Goal: Information Seeking & Learning: Check status

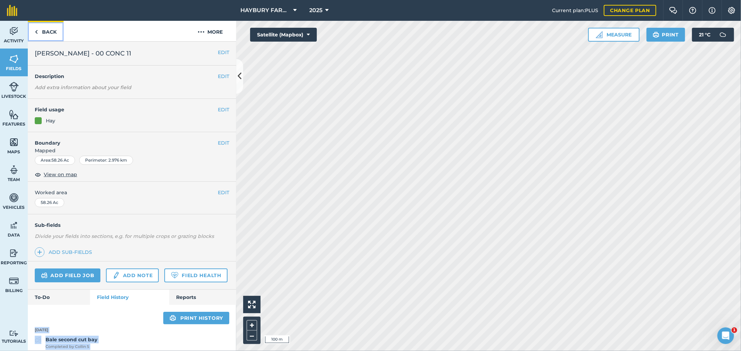
click at [54, 25] on link "Back" at bounding box center [46, 31] width 36 height 20
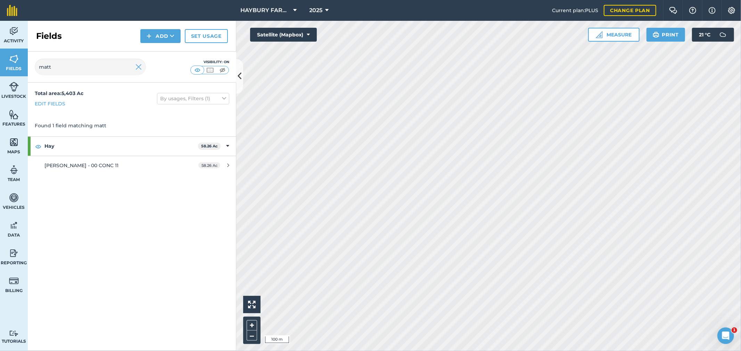
click at [153, 221] on div "Total area : 5,403 Ac Edit fields By usages, Filters (1) Found 1 field matching…" at bounding box center [132, 217] width 208 height 269
click at [138, 67] on img at bounding box center [138, 67] width 6 height 8
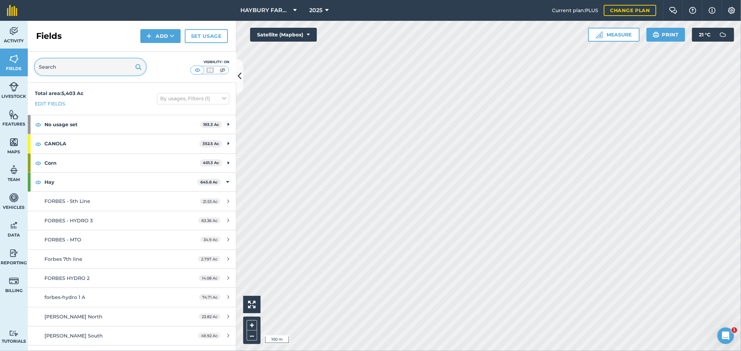
click at [100, 67] on input "text" at bounding box center [90, 67] width 111 height 17
click at [539, 183] on div at bounding box center [488, 186] width 505 height 331
click at [47, 183] on strong "Hay" at bounding box center [120, 182] width 153 height 19
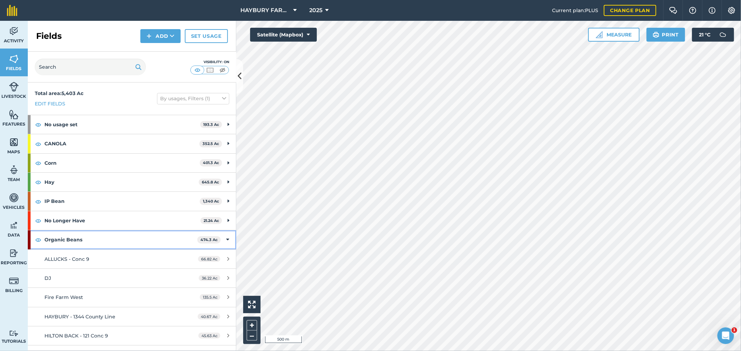
click at [59, 246] on strong "Organic Beans" at bounding box center [120, 240] width 153 height 19
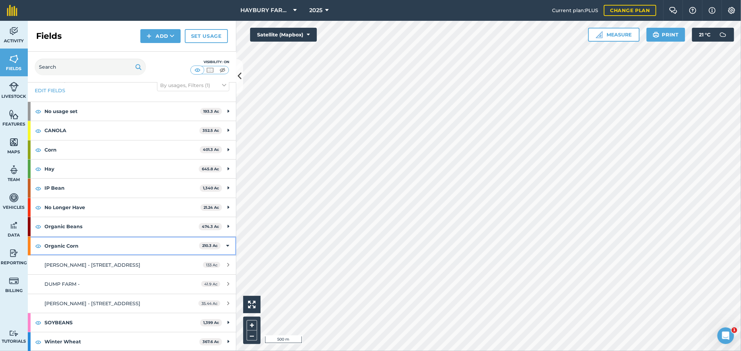
click at [53, 242] on strong "Organic Corn" at bounding box center [121, 246] width 155 height 19
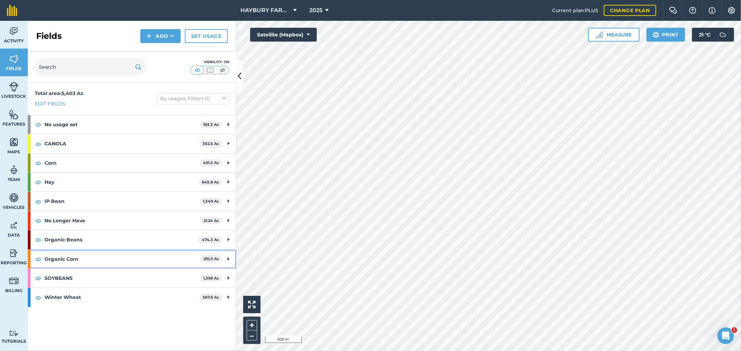
scroll to position [0, 0]
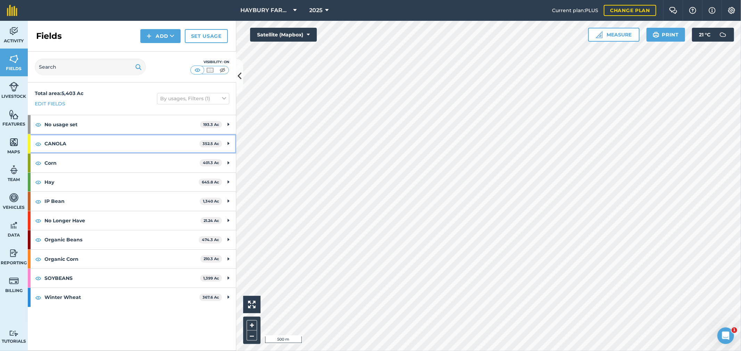
click at [72, 146] on strong "CANOLA" at bounding box center [121, 143] width 155 height 19
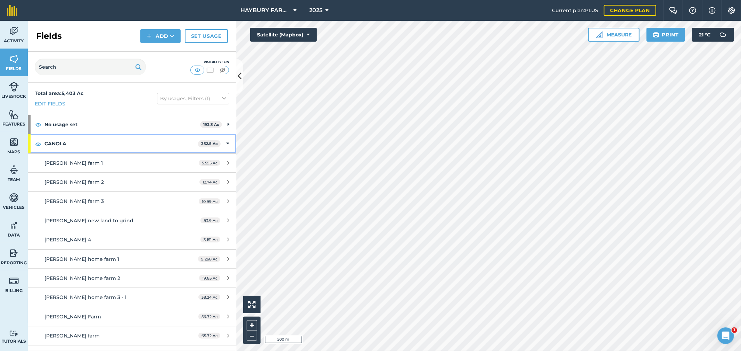
click at [65, 143] on strong "CANOLA" at bounding box center [120, 143] width 153 height 19
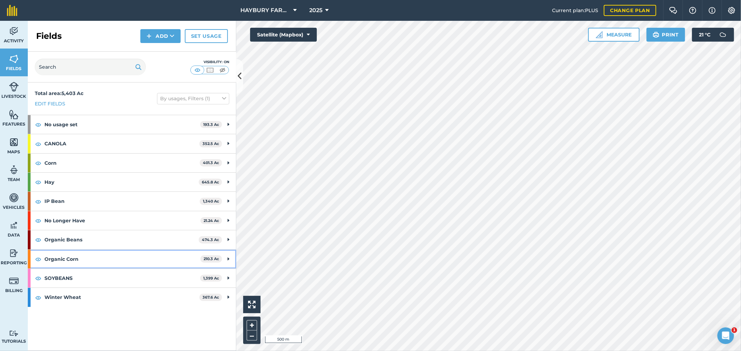
click at [67, 265] on strong "Organic Corn" at bounding box center [122, 259] width 156 height 19
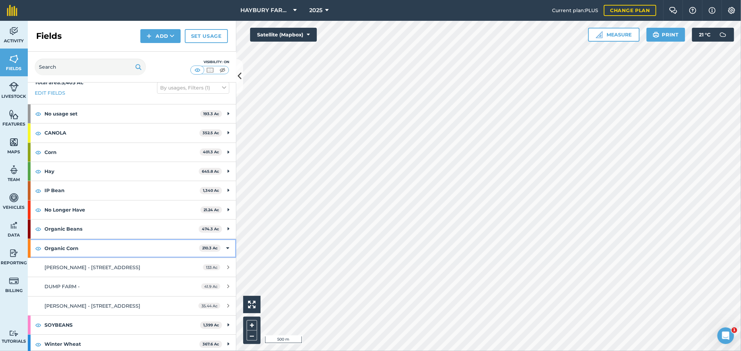
scroll to position [13, 0]
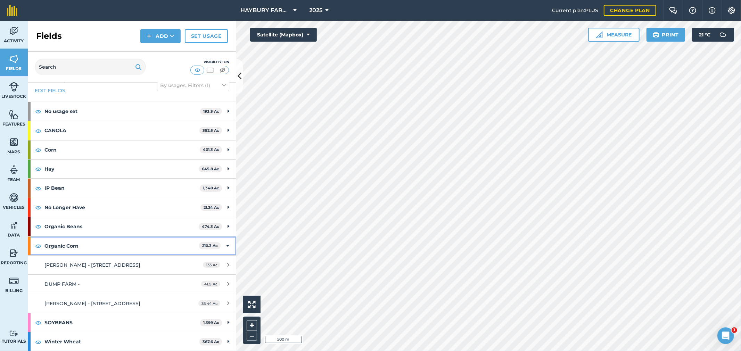
click at [63, 245] on strong "Organic Corn" at bounding box center [121, 246] width 155 height 19
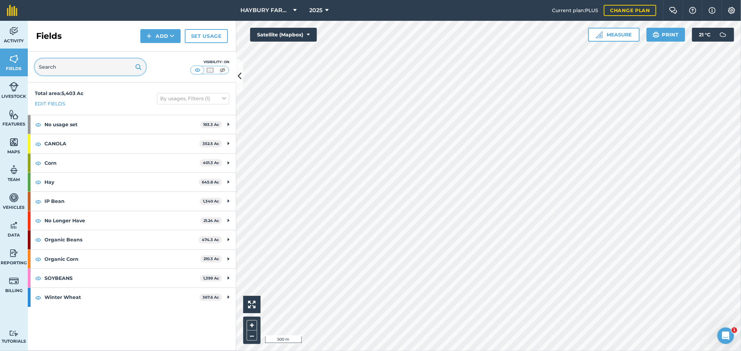
click at [63, 65] on input "text" at bounding box center [90, 67] width 111 height 17
click at [92, 65] on input "text" at bounding box center [90, 67] width 111 height 17
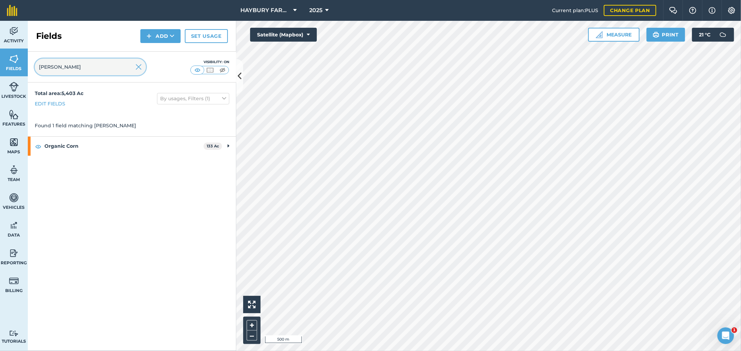
type input "[PERSON_NAME]"
click at [85, 145] on strong "Organic Corn" at bounding box center [123, 146] width 159 height 19
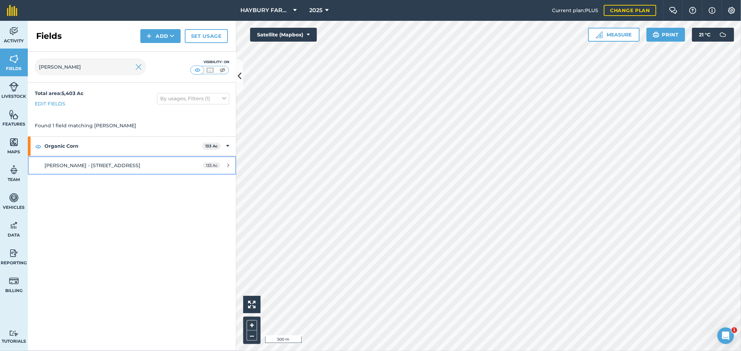
click at [72, 163] on span "[PERSON_NAME] - [STREET_ADDRESS]" at bounding box center [92, 166] width 96 height 6
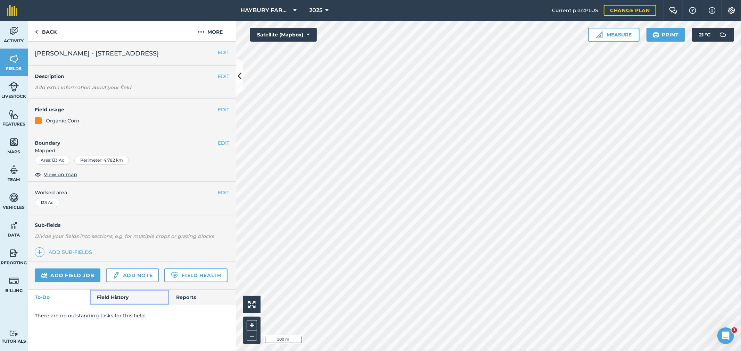
click at [108, 294] on link "Field History" at bounding box center [129, 297] width 79 height 15
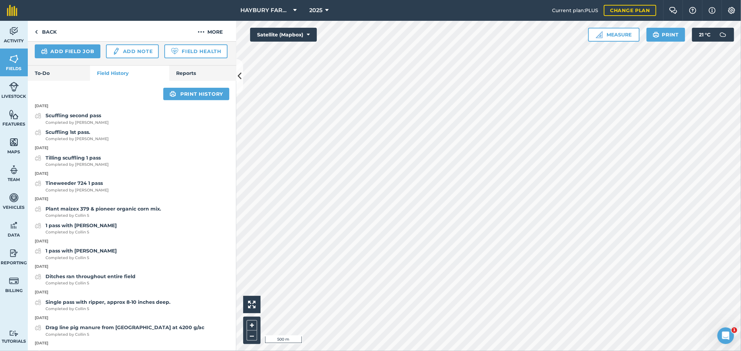
scroll to position [231, 0]
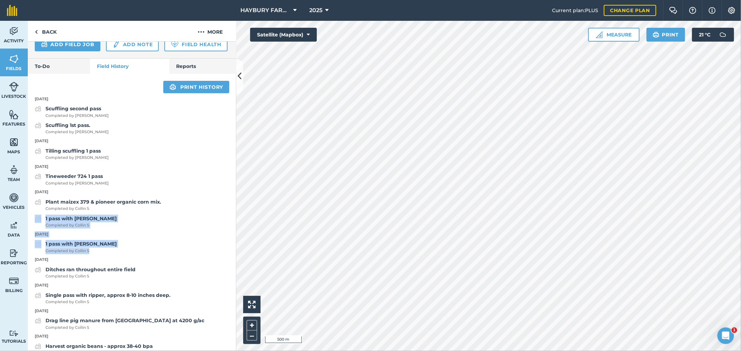
drag, startPoint x: 98, startPoint y: 269, endPoint x: 34, endPoint y: 234, distance: 73.2
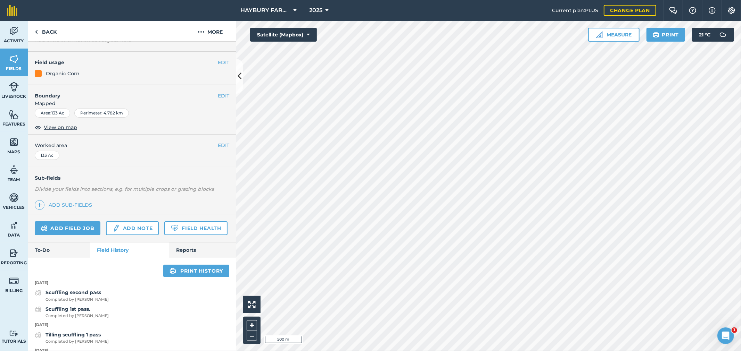
scroll to position [0, 0]
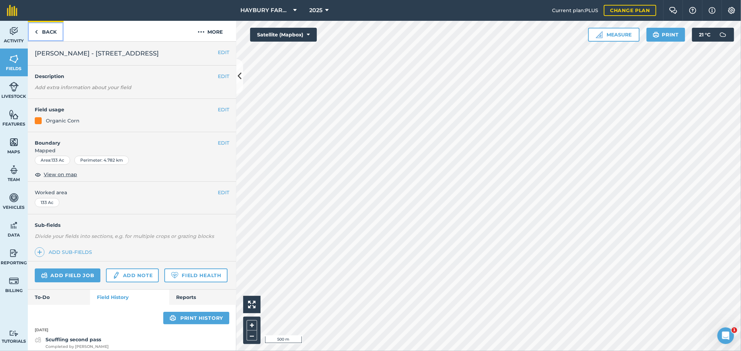
click at [39, 30] on link "Back" at bounding box center [46, 31] width 36 height 20
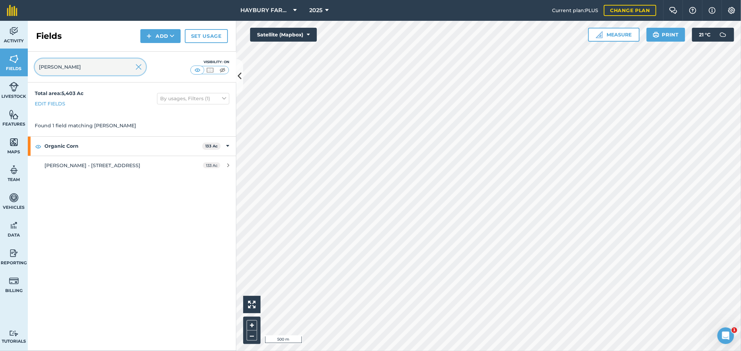
click at [68, 74] on input "[PERSON_NAME]" at bounding box center [90, 67] width 111 height 17
click at [68, 68] on input "[PERSON_NAME]" at bounding box center [90, 67] width 111 height 17
type input "town"
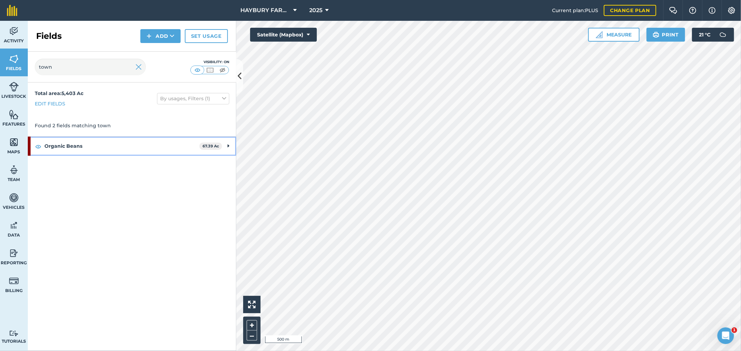
click at [56, 148] on strong "Organic Beans" at bounding box center [121, 146] width 155 height 19
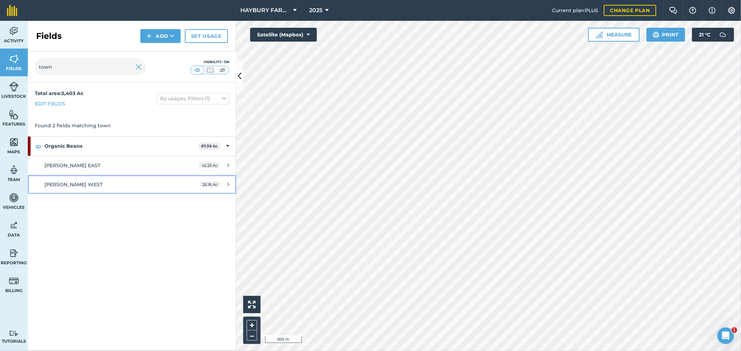
click at [70, 180] on link "[PERSON_NAME] WEST 25.16 Ac" at bounding box center [132, 184] width 208 height 19
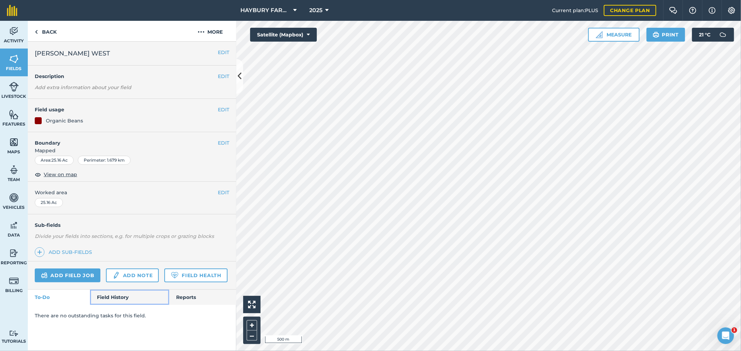
click at [117, 301] on link "Field History" at bounding box center [129, 297] width 79 height 15
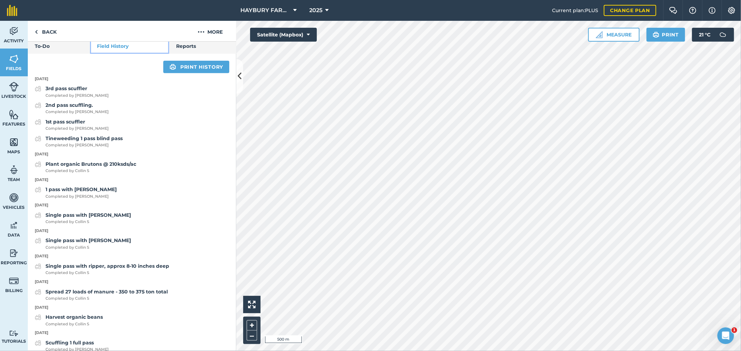
scroll to position [270, 0]
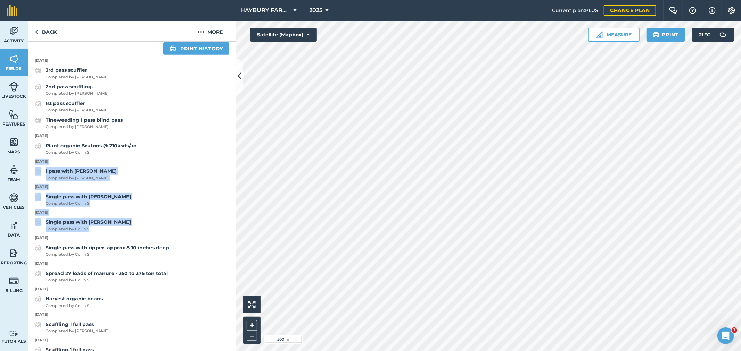
drag, startPoint x: 141, startPoint y: 248, endPoint x: 30, endPoint y: 180, distance: 130.6
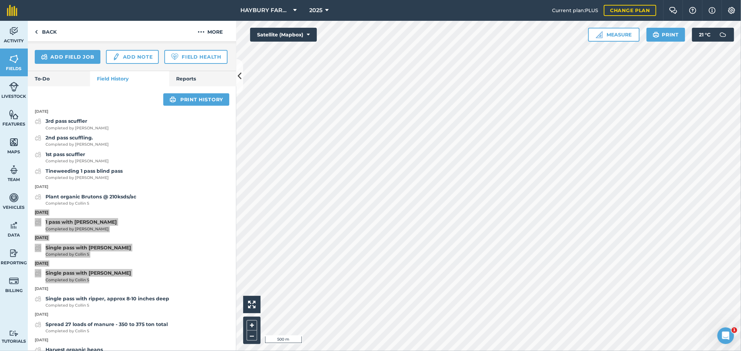
scroll to position [231, 0]
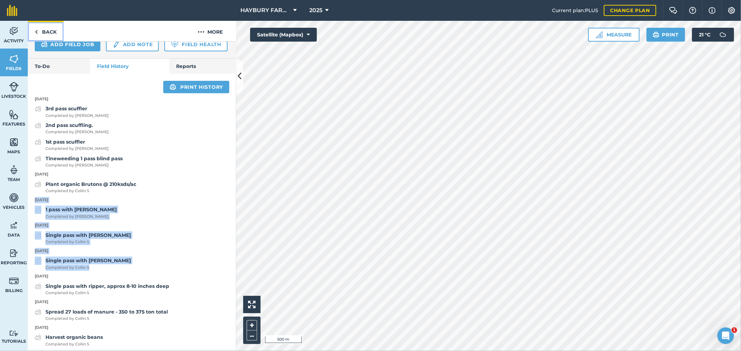
click at [43, 27] on link "Back" at bounding box center [46, 31] width 36 height 20
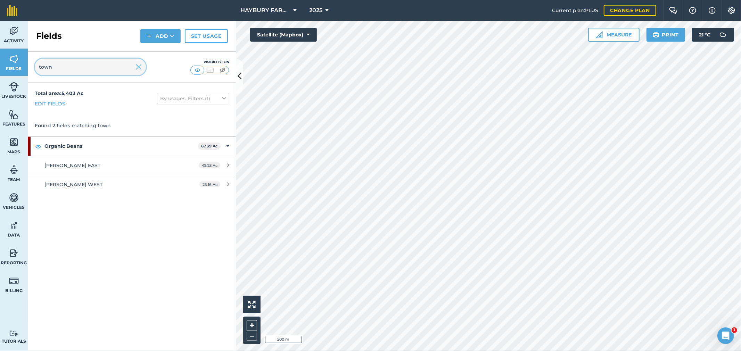
drag, startPoint x: 75, startPoint y: 64, endPoint x: 0, endPoint y: 61, distance: 74.7
click at [0, 61] on div "Activity Fields Livestock Features Maps Team Vehicles Data Reporting Billing Tu…" at bounding box center [370, 186] width 741 height 331
type input "hilto"
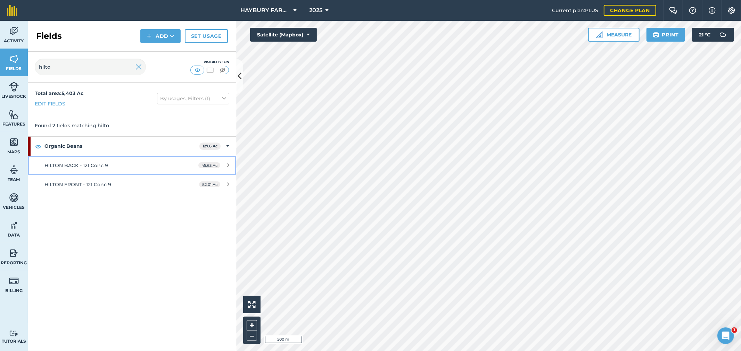
click at [72, 166] on span "HILTON BACK - 121 Conc 9" at bounding box center [76, 166] width 64 height 6
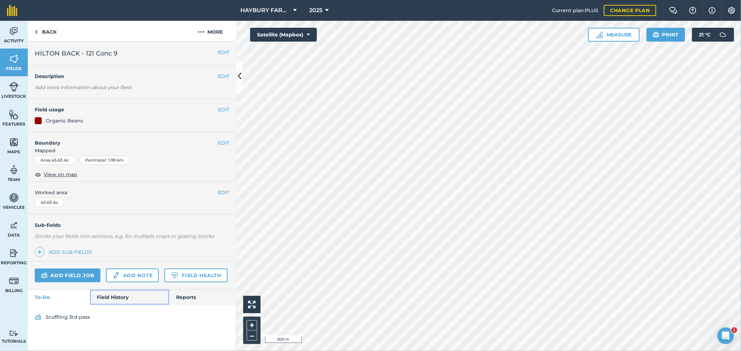
drag, startPoint x: 114, startPoint y: 299, endPoint x: 110, endPoint y: 254, distance: 45.3
click at [114, 299] on link "Field History" at bounding box center [129, 297] width 79 height 15
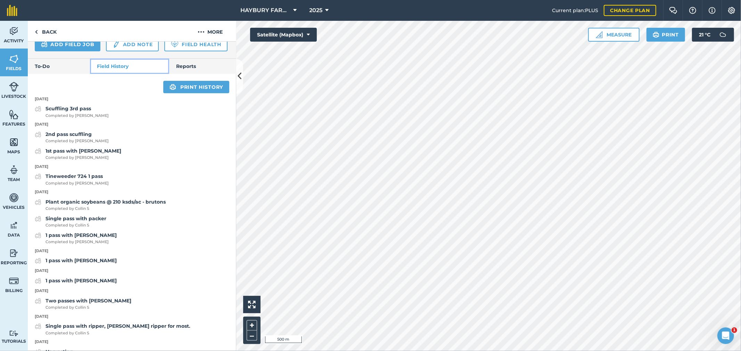
scroll to position [270, 0]
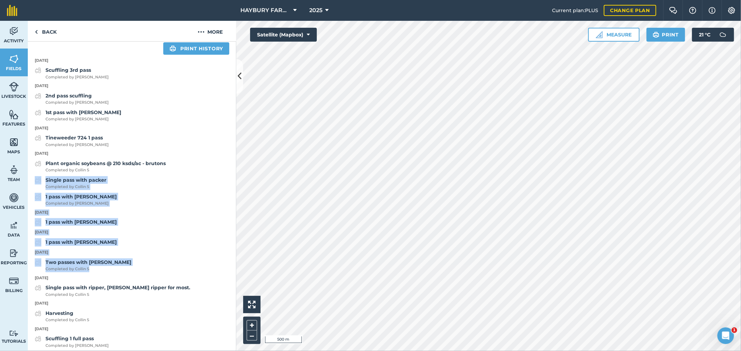
drag, startPoint x: 109, startPoint y: 287, endPoint x: 33, endPoint y: 202, distance: 114.8
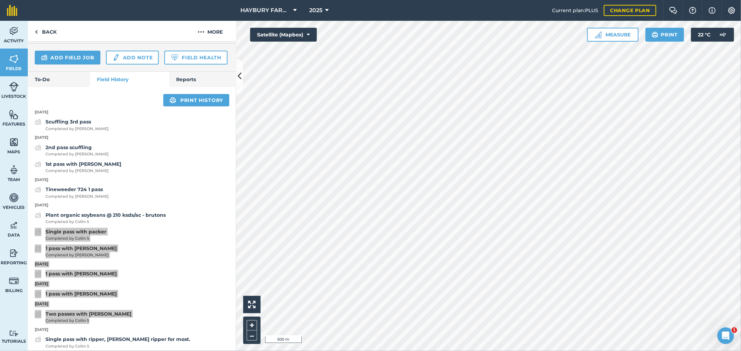
scroll to position [231, 0]
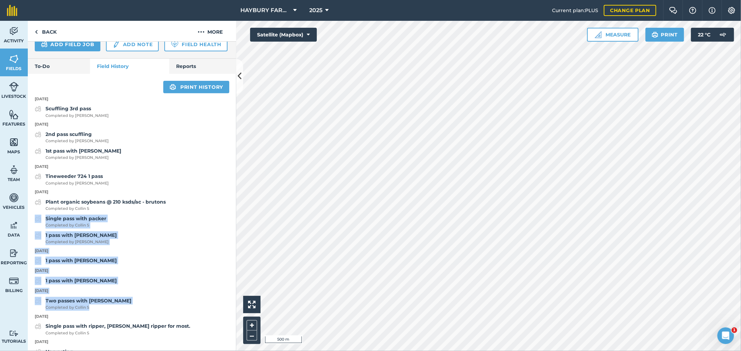
click at [178, 255] on p "[DATE]" at bounding box center [132, 251] width 208 height 6
